Goal: Task Accomplishment & Management: Use online tool/utility

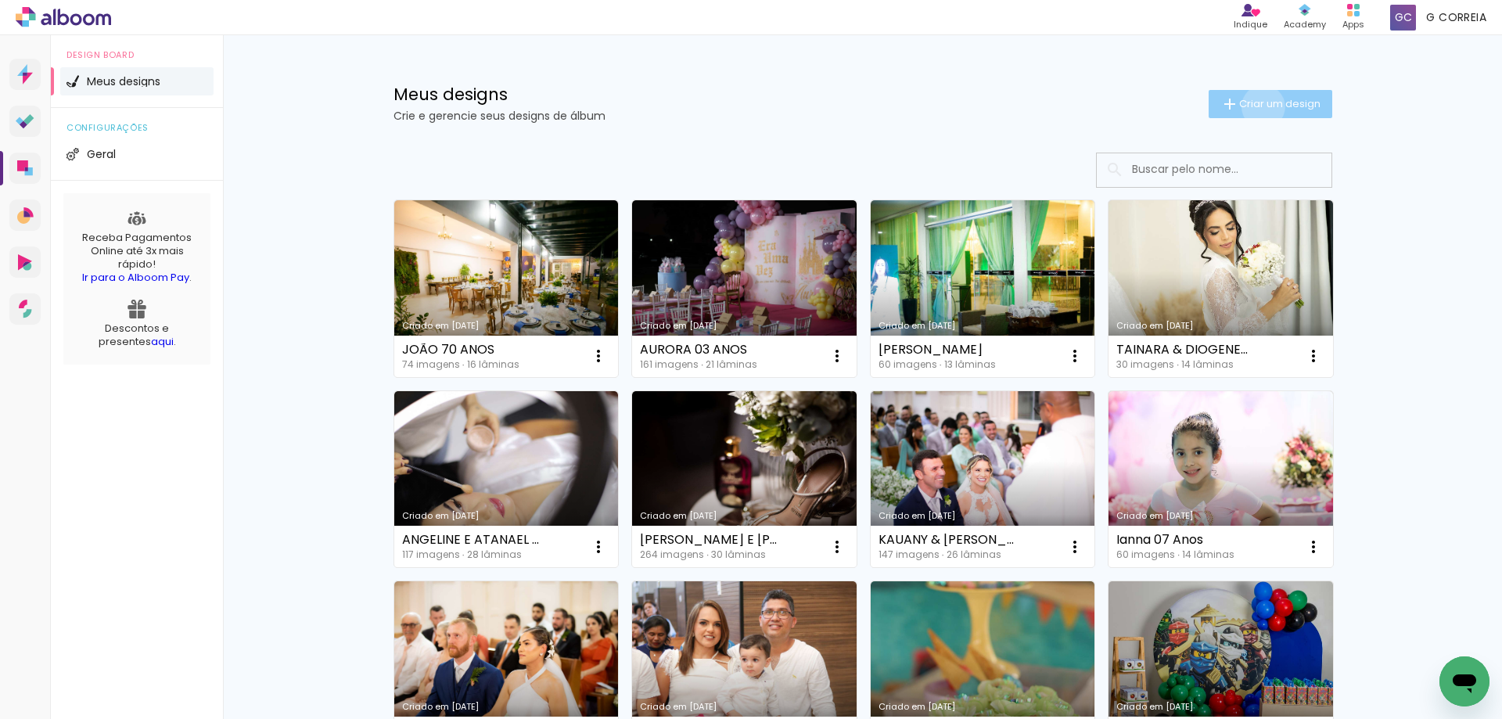
click at [1254, 106] on span "Criar um design" at bounding box center [1279, 104] width 81 height 10
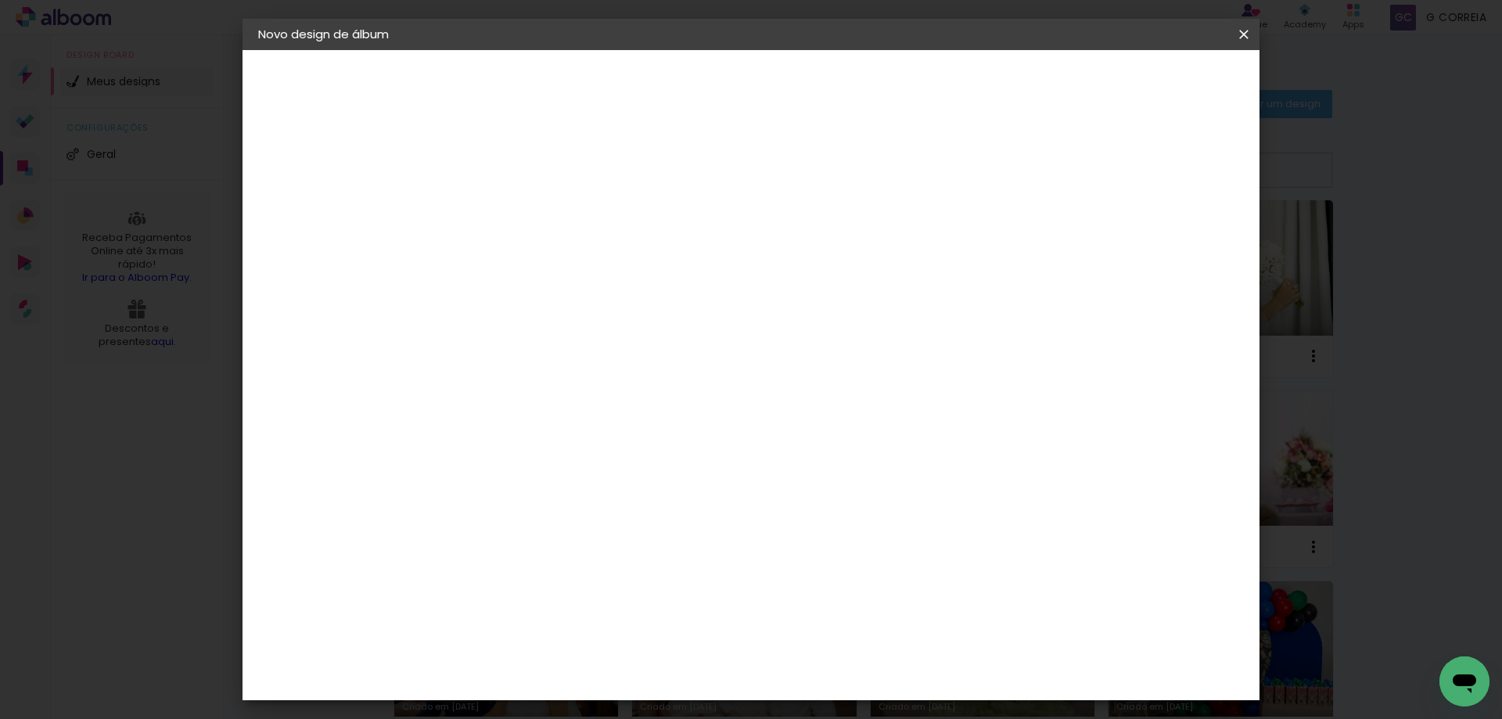
click at [514, 210] on input at bounding box center [514, 210] width 0 height 24
type input "Francilene e Edson [DATE]"
type paper-input "Francilene e Edson [DATE]"
click at [674, 79] on paper-button "Avançar" at bounding box center [636, 83] width 77 height 27
click at [807, 248] on paper-item "Tamanho Livre" at bounding box center [732, 238] width 150 height 34
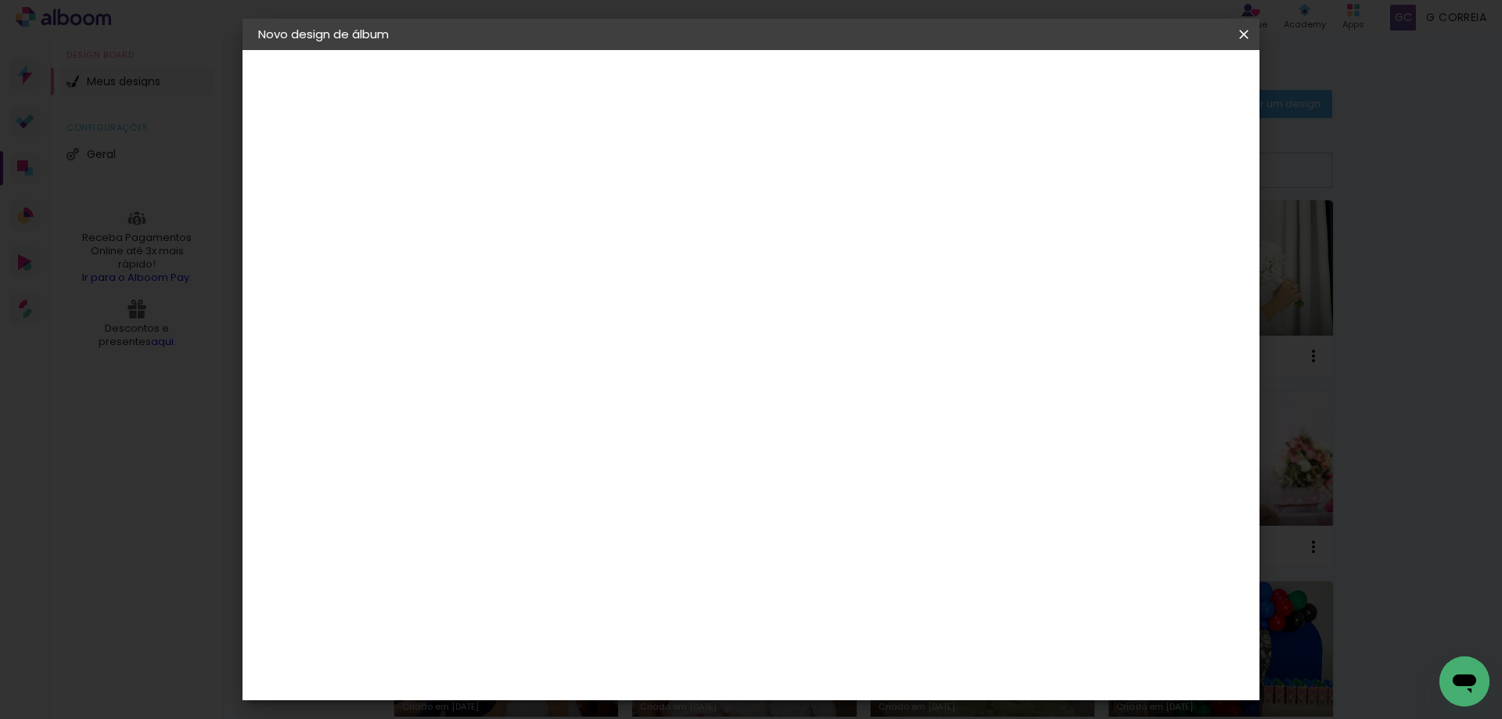
click at [0, 0] on slot "Avançar" at bounding box center [0, 0] width 0 height 0
click at [462, 452] on input "30" at bounding box center [464, 444] width 41 height 23
type input "20"
type paper-input "20"
click at [1069, 178] on div at bounding box center [1061, 180] width 14 height 14
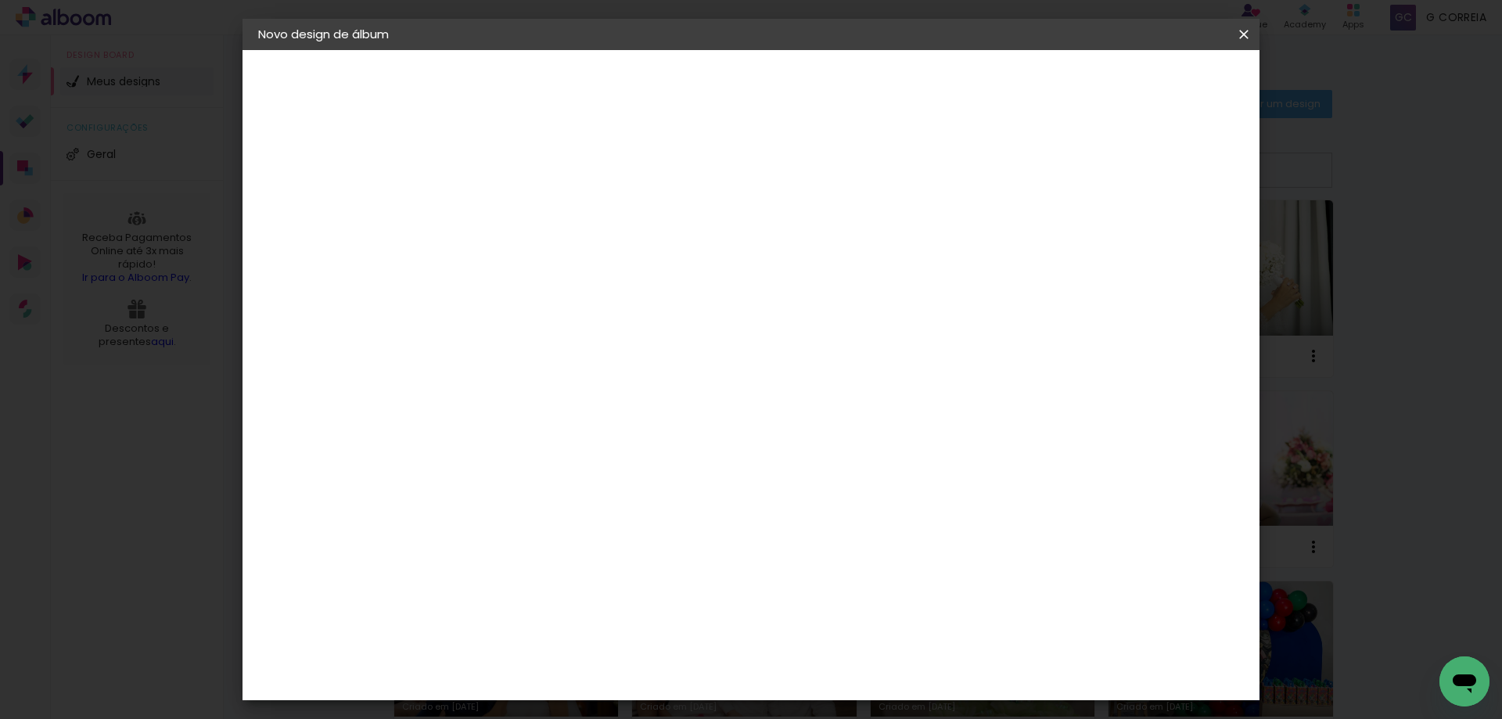
type paper-checkbox "on"
click at [1146, 83] on span "Iniciar design" at bounding box center [1110, 82] width 71 height 11
